Goal: Task Accomplishment & Management: Use online tool/utility

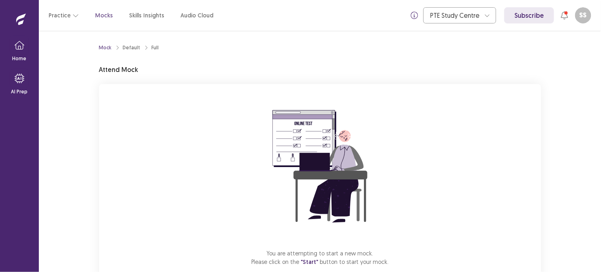
click at [455, 150] on div "You are attempting to start a new mock. Please click on the "Start" button to s…" at bounding box center [320, 192] width 442 height 216
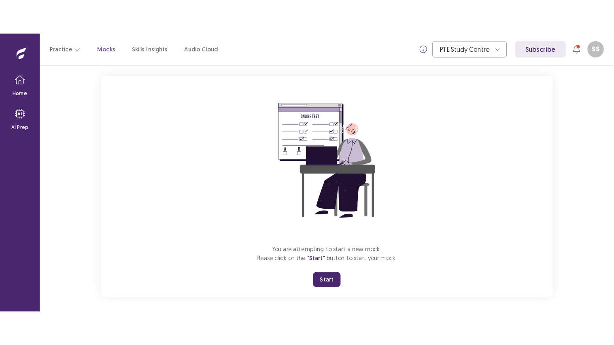
scroll to position [47, 0]
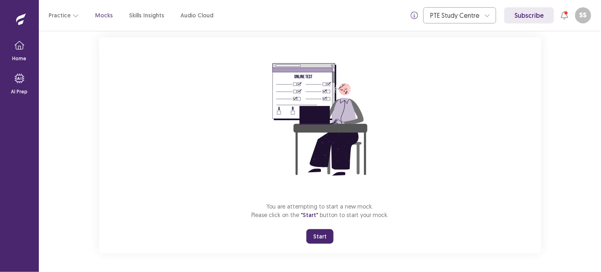
click at [317, 232] on button "Start" at bounding box center [319, 236] width 27 height 15
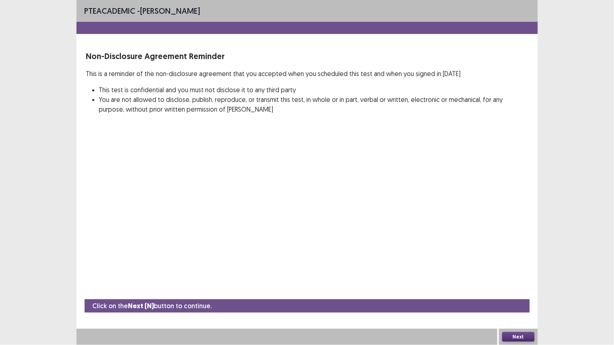
click at [519, 272] on button "Next" at bounding box center [518, 337] width 32 height 10
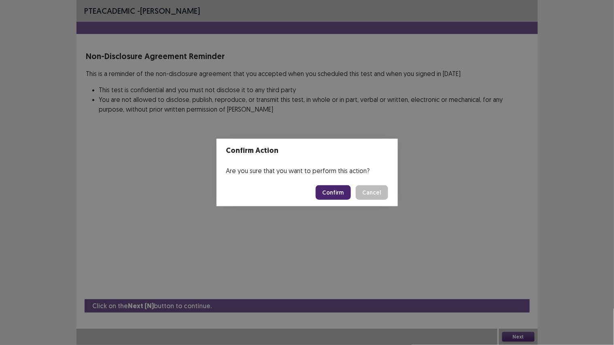
click at [337, 197] on button "Confirm" at bounding box center [332, 192] width 35 height 15
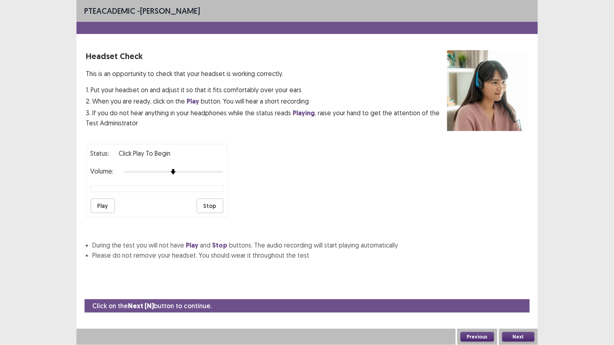
click at [513, 272] on button "Next" at bounding box center [518, 337] width 32 height 10
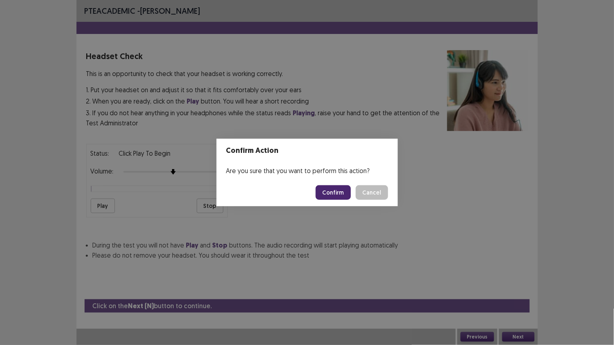
click at [337, 191] on button "Confirm" at bounding box center [332, 192] width 35 height 15
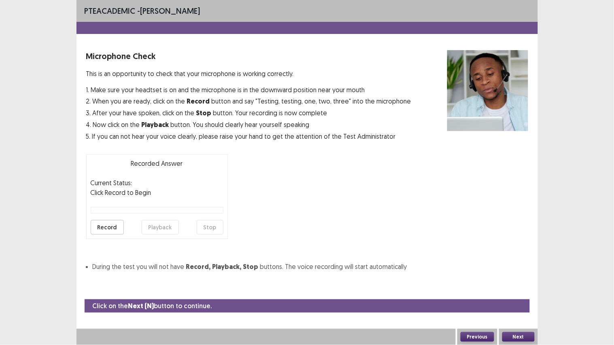
click at [510, 272] on button "Next" at bounding box center [518, 337] width 32 height 10
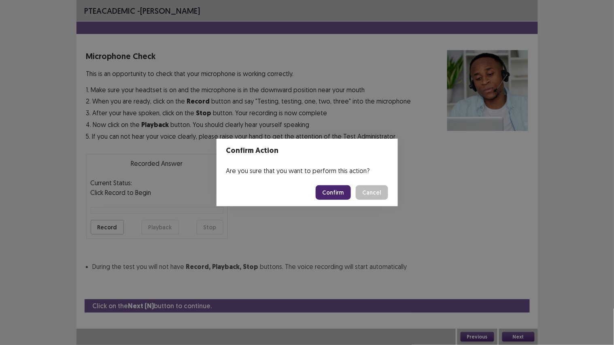
click at [335, 190] on button "Confirm" at bounding box center [332, 192] width 35 height 15
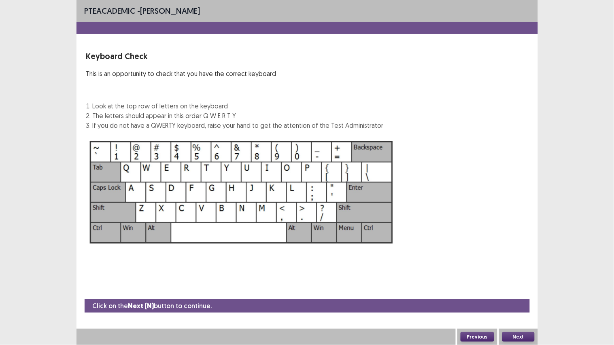
click at [514, 272] on button "Next" at bounding box center [518, 337] width 32 height 10
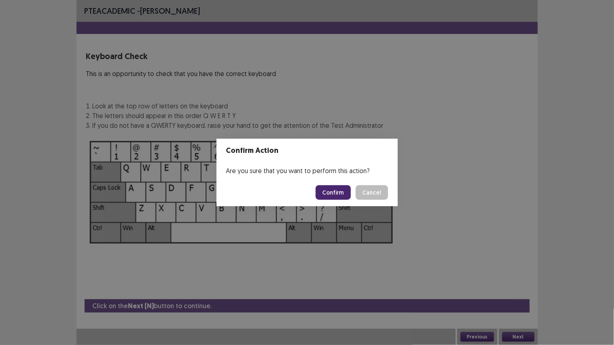
click at [326, 188] on button "Confirm" at bounding box center [332, 192] width 35 height 15
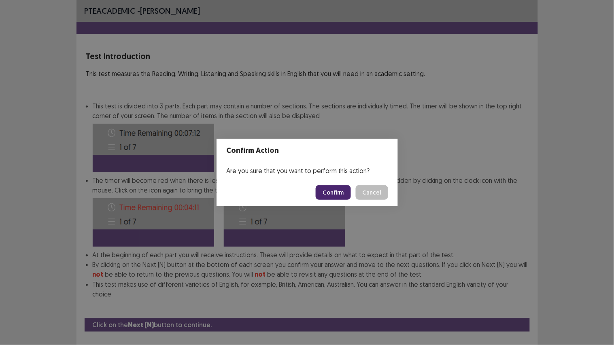
scroll to position [5, 0]
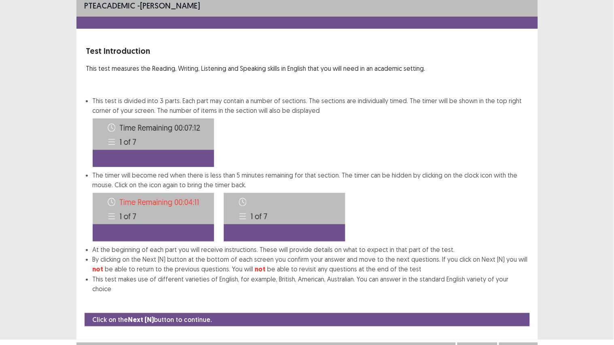
click at [517, 272] on button "Next" at bounding box center [518, 351] width 32 height 10
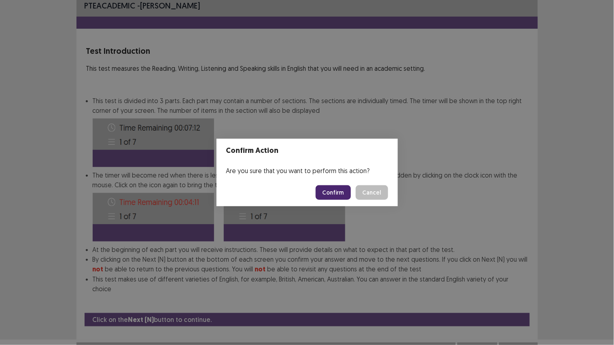
click at [330, 189] on button "Confirm" at bounding box center [332, 192] width 35 height 15
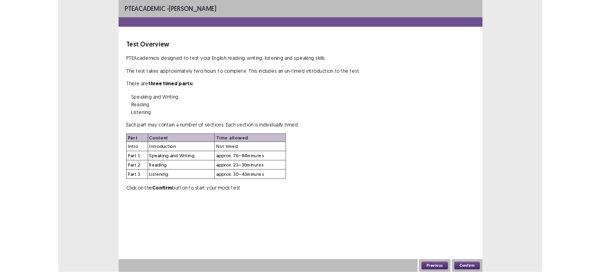
scroll to position [0, 0]
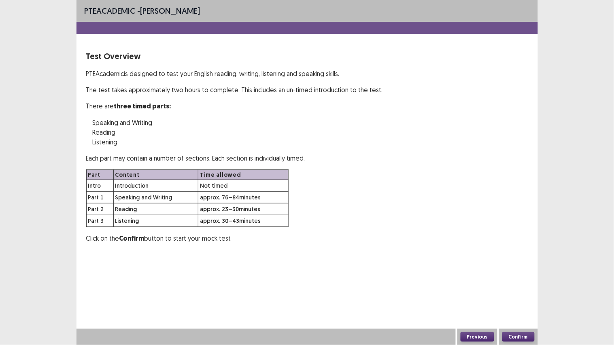
click at [514, 272] on button "Confirm" at bounding box center [518, 337] width 32 height 10
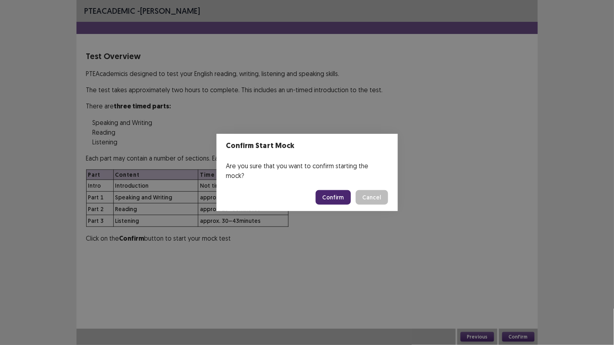
click at [342, 190] on button "Confirm" at bounding box center [332, 197] width 35 height 15
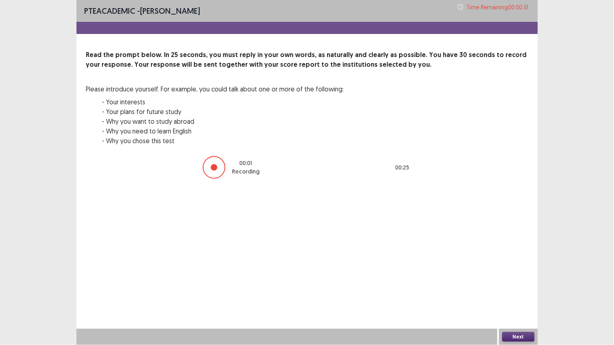
click at [510, 272] on button "Next" at bounding box center [518, 337] width 32 height 10
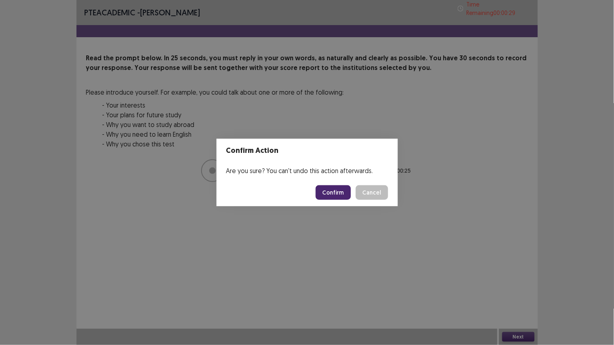
click at [333, 195] on button "Confirm" at bounding box center [332, 192] width 35 height 15
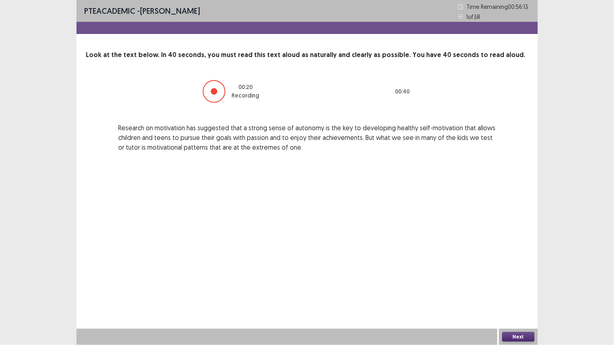
click at [520, 272] on button "Next" at bounding box center [518, 337] width 32 height 10
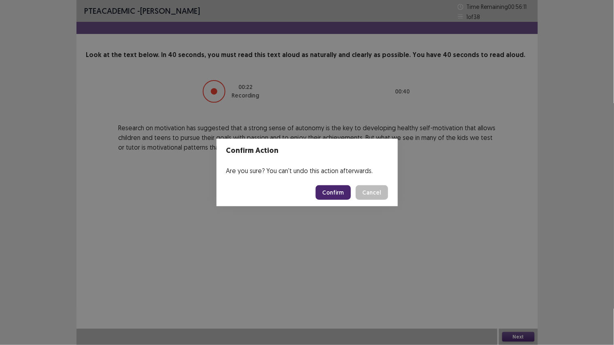
click at [329, 192] on button "Confirm" at bounding box center [332, 192] width 35 height 15
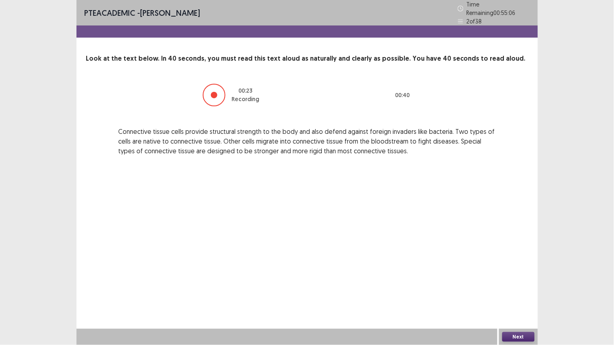
click at [516, 272] on button "Next" at bounding box center [518, 337] width 32 height 10
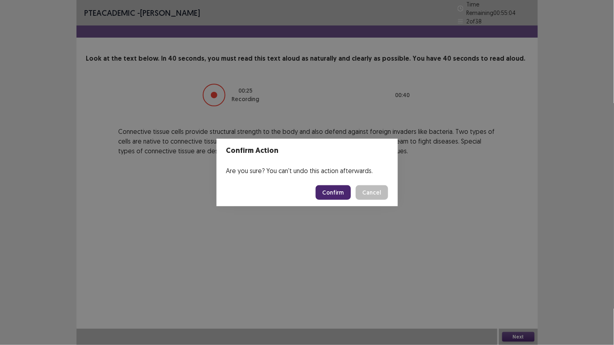
click at [324, 189] on button "Confirm" at bounding box center [332, 192] width 35 height 15
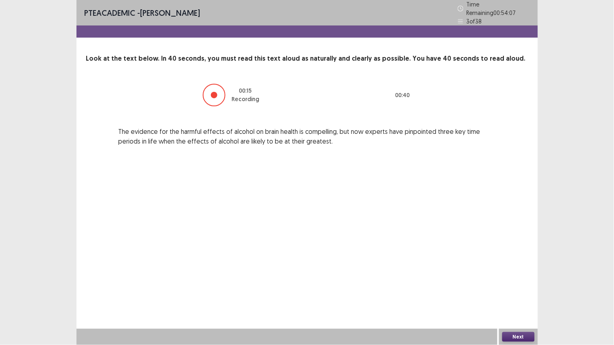
click at [517, 272] on button "Next" at bounding box center [518, 337] width 32 height 10
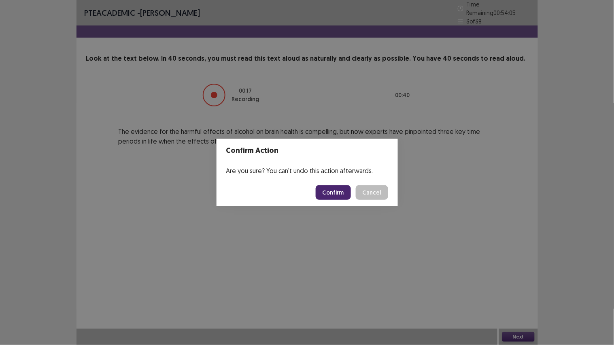
click at [331, 195] on button "Confirm" at bounding box center [332, 192] width 35 height 15
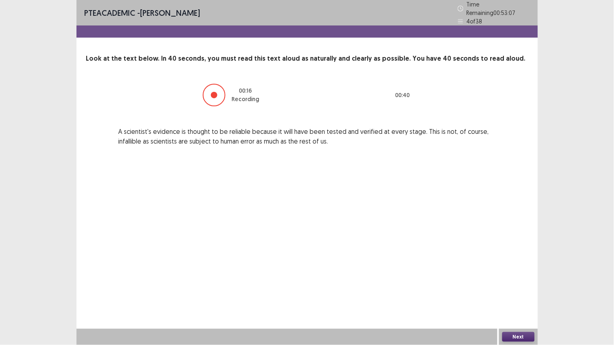
click at [516, 272] on button "Next" at bounding box center [518, 337] width 32 height 10
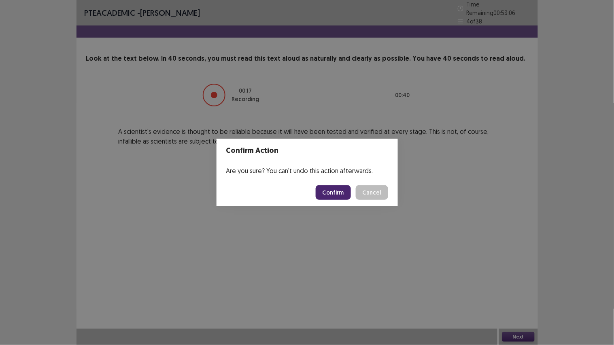
click at [326, 194] on button "Confirm" at bounding box center [332, 192] width 35 height 15
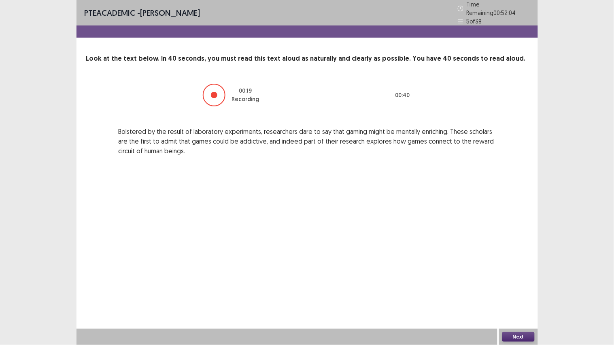
click at [515, 272] on button "Next" at bounding box center [518, 337] width 32 height 10
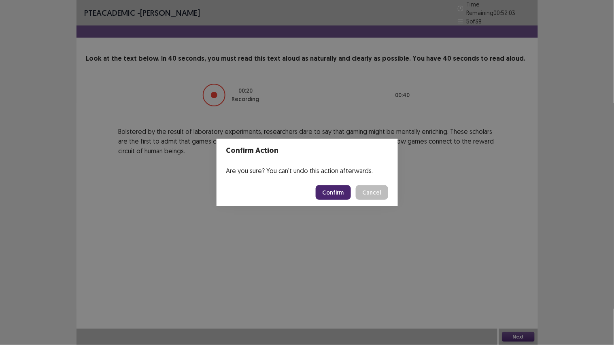
click at [337, 190] on button "Confirm" at bounding box center [332, 192] width 35 height 15
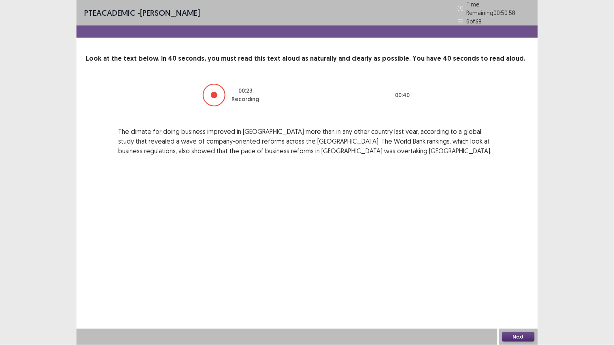
click at [512, 272] on button "Next" at bounding box center [518, 337] width 32 height 10
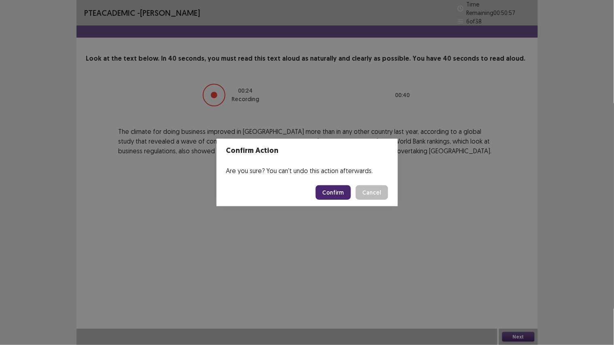
click at [334, 193] on button "Confirm" at bounding box center [332, 192] width 35 height 15
